Goal: Task Accomplishment & Management: Complete application form

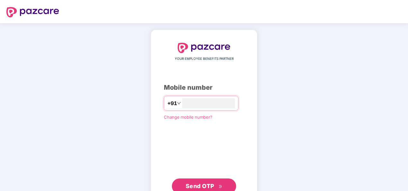
type input "**********"
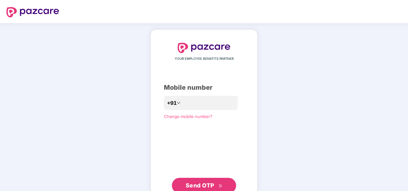
click at [354, 153] on div "**********" at bounding box center [204, 117] width 408 height 189
click at [211, 179] on button "Send OTP" at bounding box center [204, 185] width 64 height 15
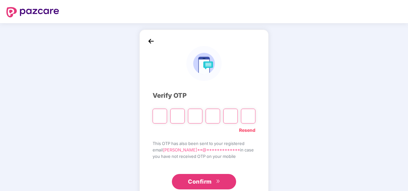
scroll to position [19, 0]
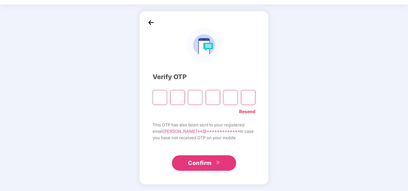
type input "*"
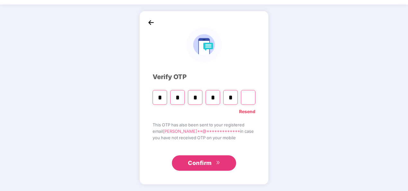
type input "*"
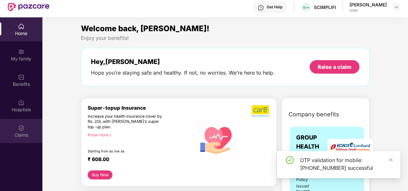
click at [10, 130] on div "Claims" at bounding box center [21, 131] width 42 height 24
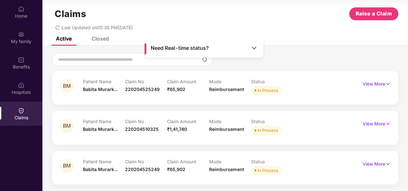
scroll to position [0, 0]
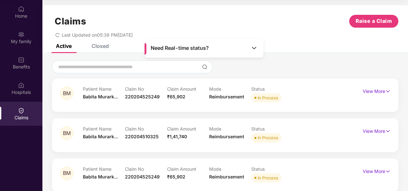
click at [97, 50] on div "Closed" at bounding box center [95, 46] width 27 height 14
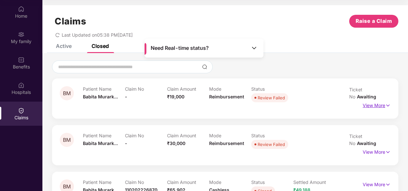
click at [380, 100] on p "View More" at bounding box center [376, 104] width 28 height 9
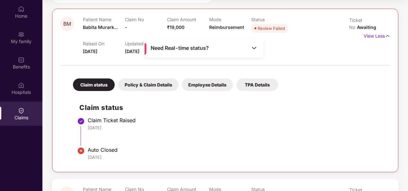
scroll to position [107, 0]
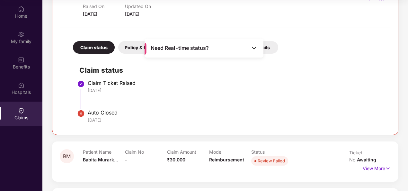
click at [119, 134] on div "BM Patient Name [PERSON_NAME]... Claim No - Claim Amount ₹19,000 Mode Reimburse…" at bounding box center [225, 52] width 346 height 163
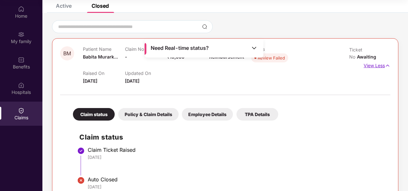
click at [375, 60] on p "View Less" at bounding box center [376, 64] width 27 height 9
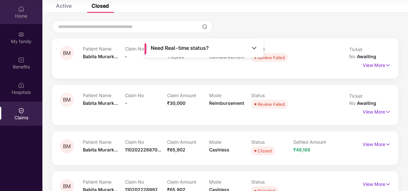
click at [22, 7] on img at bounding box center [21, 9] width 6 height 6
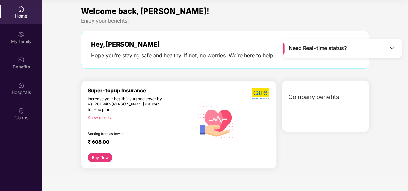
scroll to position [0, 0]
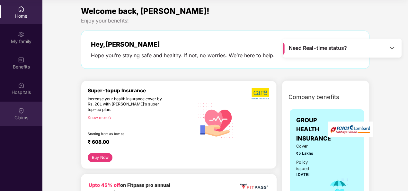
click at [20, 110] on img at bounding box center [21, 110] width 6 height 6
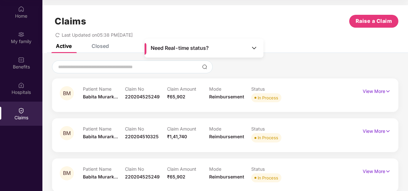
click at [61, 46] on div "Active" at bounding box center [64, 46] width 16 height 6
click at [371, 20] on span "Raise a Claim" at bounding box center [373, 21] width 37 height 8
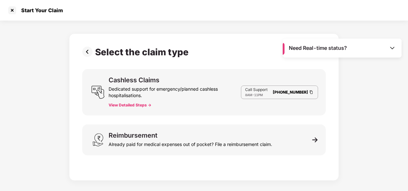
scroll to position [15, 0]
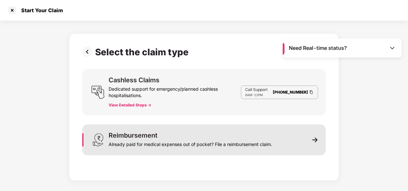
click at [176, 143] on div "Already paid for medical expenses out of pocket? File a reimbursement claim." at bounding box center [190, 142] width 163 height 9
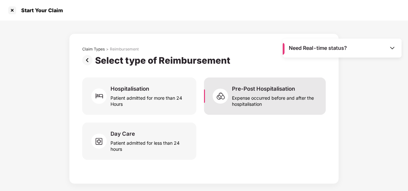
click at [242, 111] on div "Pre-Post Hospitalisation Expense occurred before and after the hospitalisation" at bounding box center [265, 95] width 122 height 37
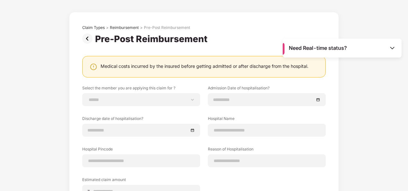
scroll to position [22, 0]
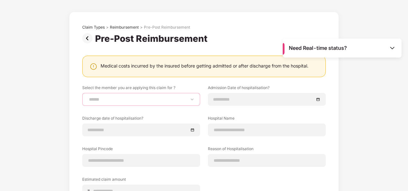
click at [132, 99] on select "**********" at bounding box center [141, 99] width 107 height 5
select select "**********"
click at [88, 97] on select "**********" at bounding box center [141, 99] width 107 height 5
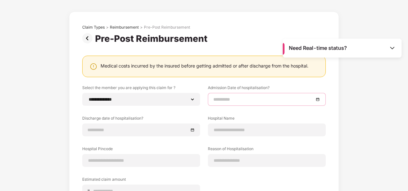
click at [218, 98] on input at bounding box center [263, 99] width 100 height 7
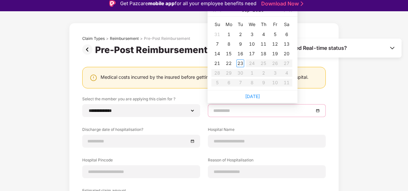
scroll to position [0, 0]
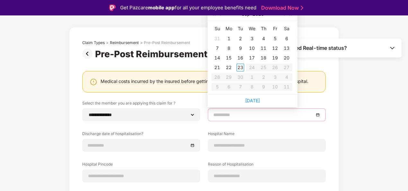
type input "**********"
click at [220, 16] on span "button" at bounding box center [220, 14] width 3 height 3
type input "**********"
click at [274, 75] on div "29" at bounding box center [275, 77] width 8 height 8
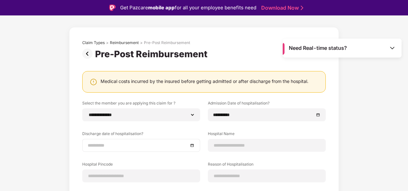
click at [195, 144] on div at bounding box center [141, 145] width 118 height 13
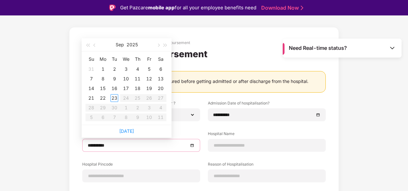
type input "**********"
click at [97, 48] on button "button" at bounding box center [94, 44] width 7 height 13
type input "**********"
click at [157, 106] on div "30" at bounding box center [161, 108] width 8 height 8
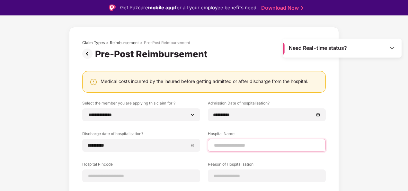
click at [238, 142] on input at bounding box center [266, 145] width 107 height 7
type input "**********"
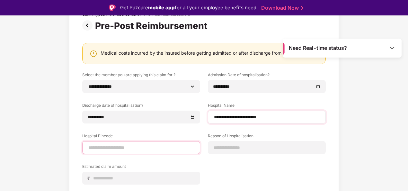
scroll to position [100, 0]
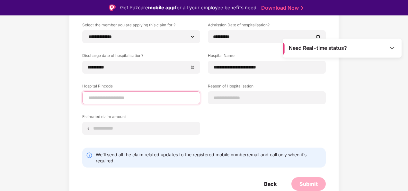
click at [156, 100] on input at bounding box center [141, 97] width 107 height 7
click at [115, 98] on input at bounding box center [141, 97] width 107 height 7
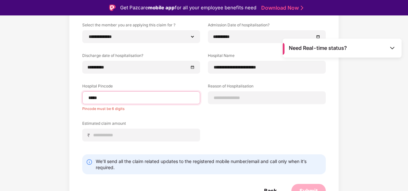
type input "******"
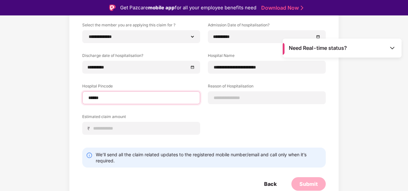
select select "*********"
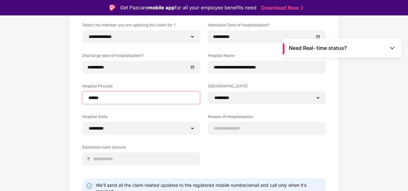
type input "******"
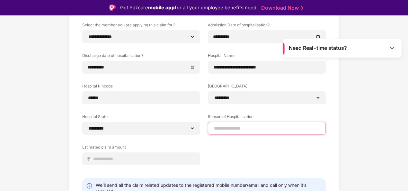
click at [238, 125] on input at bounding box center [266, 128] width 107 height 7
type input "**********"
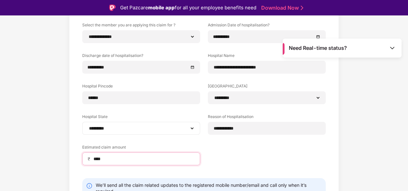
scroll to position [130, 0]
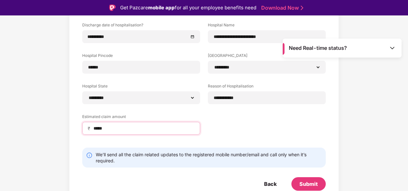
type input "*****"
click at [309, 183] on div "Submit" at bounding box center [308, 183] width 18 height 7
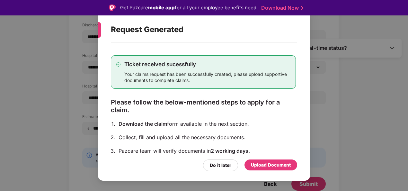
scroll to position [54, 0]
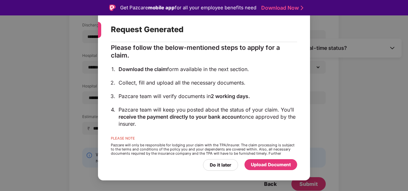
click at [264, 160] on div "Upload Document" at bounding box center [270, 164] width 53 height 11
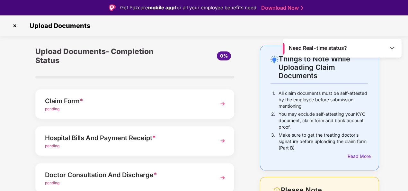
click at [220, 106] on img at bounding box center [223, 104] width 12 height 12
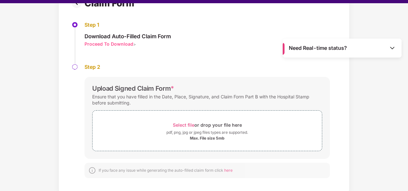
scroll to position [13, 0]
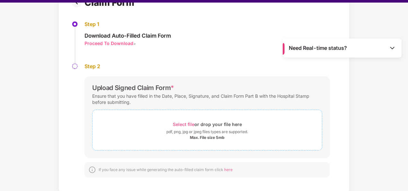
click at [183, 123] on span "Select file" at bounding box center [184, 123] width 22 height 5
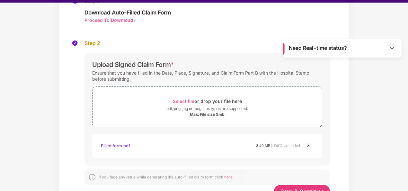
scroll to position [103, 0]
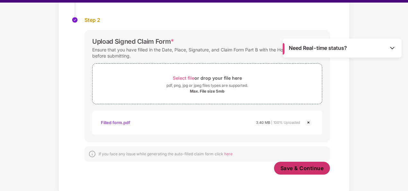
click at [303, 164] on span "Save & Continue" at bounding box center [301, 167] width 43 height 7
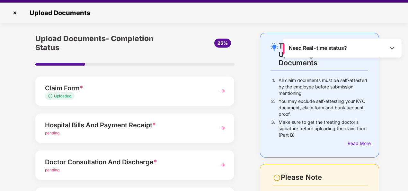
scroll to position [0, 0]
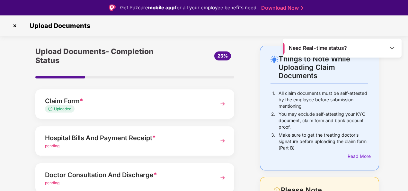
click at [189, 159] on div "Upload Documents- Completion Status 25% Claim Form * Uploaded Hospital Bills An…" at bounding box center [135, 177] width 212 height 263
click at [221, 137] on img at bounding box center [223, 141] width 12 height 12
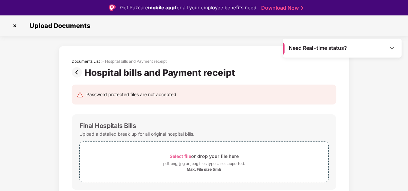
click at [74, 145] on div "Final Hospitals Bills Upload a detailed break up for all original hospital bill…" at bounding box center [204, 152] width 265 height 76
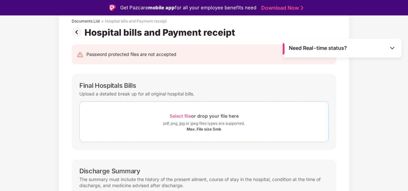
scroll to position [48, 0]
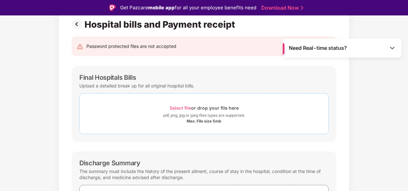
click at [184, 110] on div "Select file or drop your file here" at bounding box center [203, 107] width 69 height 9
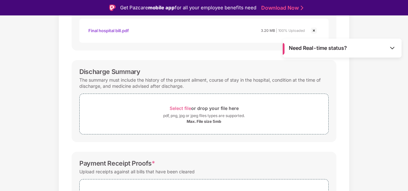
scroll to position [225, 0]
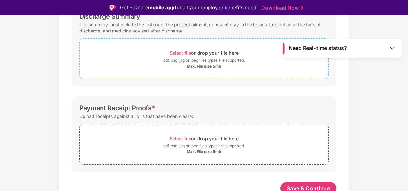
click at [184, 53] on span "Select file" at bounding box center [180, 52] width 22 height 5
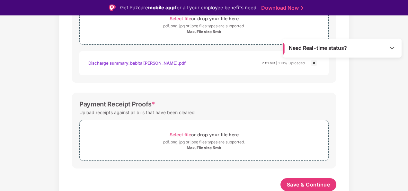
scroll to position [15, 0]
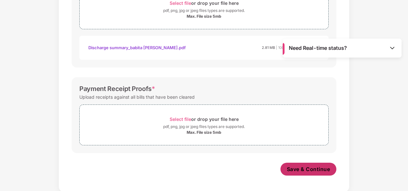
click at [306, 168] on span "Save & Continue" at bounding box center [308, 168] width 43 height 7
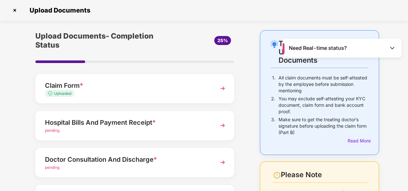
scroll to position [44, 0]
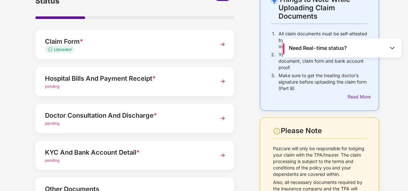
click at [139, 120] on div "pending" at bounding box center [127, 123] width 164 height 6
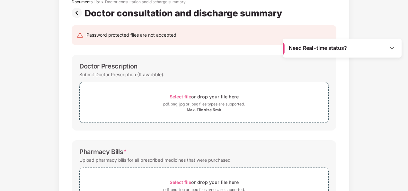
scroll to position [0, 0]
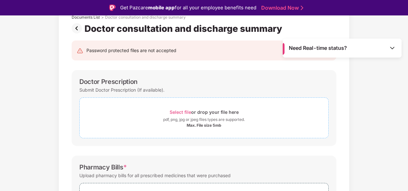
click at [174, 111] on span "Select file" at bounding box center [180, 111] width 22 height 5
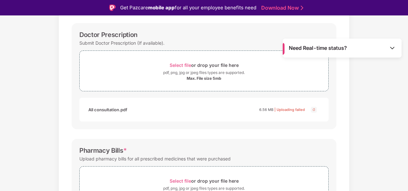
scroll to position [90, 0]
click at [183, 62] on div "Select file or drop your file here" at bounding box center [203, 65] width 69 height 9
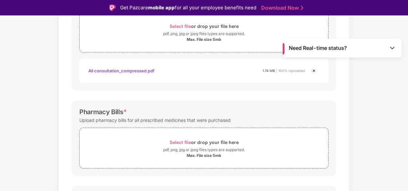
scroll to position [130, 0]
click at [174, 139] on span "Select file" at bounding box center [180, 141] width 22 height 5
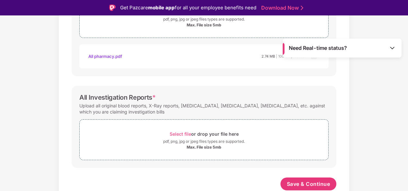
scroll to position [259, 0]
click at [181, 133] on span "Select file" at bounding box center [180, 134] width 22 height 5
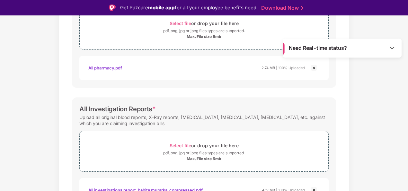
scroll to position [290, 0]
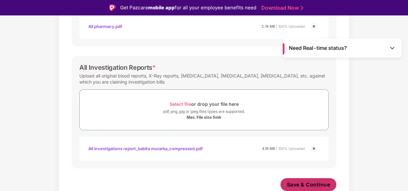
click at [312, 183] on span "Save & Continue" at bounding box center [308, 184] width 43 height 7
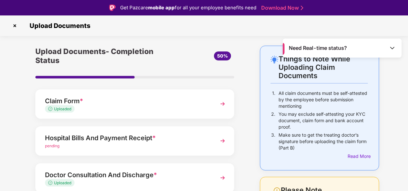
scroll to position [102, 0]
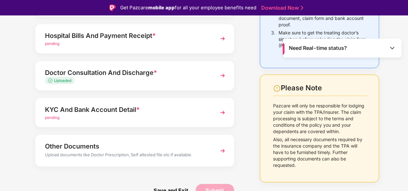
click at [160, 110] on div "KYC And Bank Account Detail *" at bounding box center [127, 109] width 164 height 10
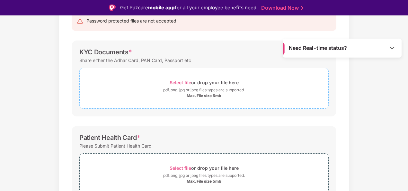
scroll to position [73, 0]
click at [179, 85] on span "Select file" at bounding box center [180, 83] width 22 height 5
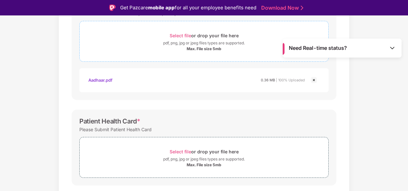
scroll to position [121, 0]
click at [183, 34] on span "Select file" at bounding box center [180, 34] width 22 height 5
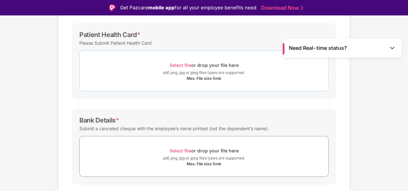
scroll to position [237, 0]
click at [184, 65] on span "Select file" at bounding box center [180, 64] width 22 height 5
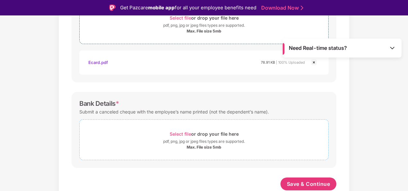
scroll to position [284, 0]
click at [177, 130] on div "Select file or drop your file here" at bounding box center [203, 134] width 69 height 9
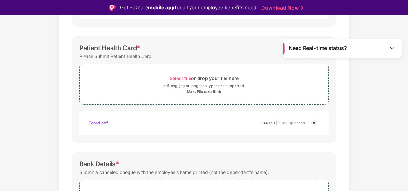
scroll to position [314, 0]
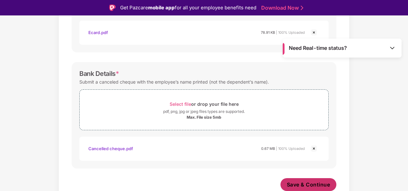
click at [307, 182] on span "Save & Continue" at bounding box center [308, 184] width 43 height 7
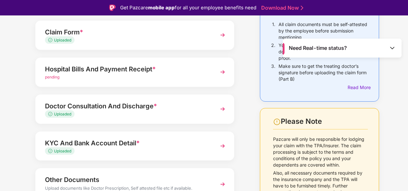
scroll to position [102, 0]
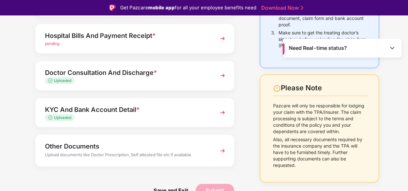
click at [214, 153] on div "Other Documents Upload documents like Doctor Prescription, Self attested file e…" at bounding box center [134, 150] width 199 height 31
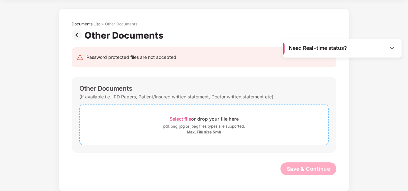
scroll to position [0, 0]
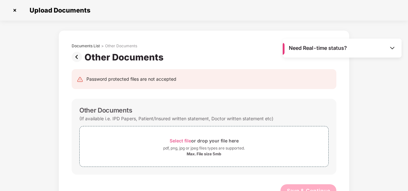
click at [76, 59] on img at bounding box center [78, 57] width 13 height 10
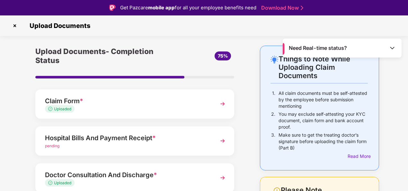
click at [132, 139] on div "Hospital Bills And Payment Receipt *" at bounding box center [127, 138] width 164 height 10
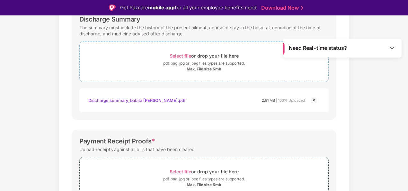
scroll to position [259, 0]
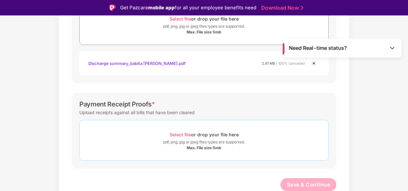
click at [184, 130] on div "Select file or drop your file here" at bounding box center [203, 134] width 69 height 9
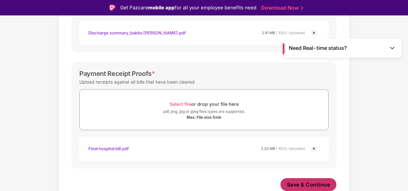
scroll to position [289, 0]
click at [316, 186] on span "Save & Continue" at bounding box center [308, 184] width 43 height 7
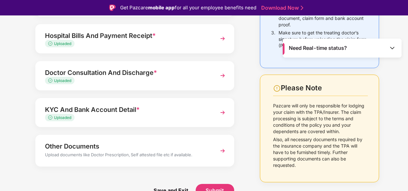
scroll to position [15, 0]
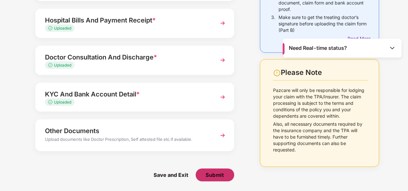
click at [221, 170] on button "Submit" at bounding box center [215, 174] width 39 height 13
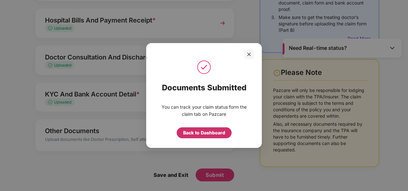
click at [188, 137] on div "Back to Dashboard" at bounding box center [204, 132] width 55 height 11
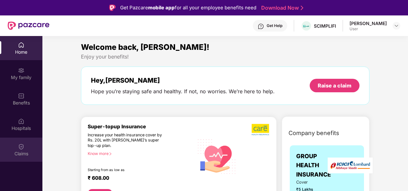
click at [15, 150] on div "Claims" at bounding box center [21, 149] width 42 height 24
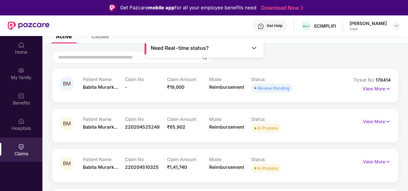
scroll to position [48, 0]
